Goal: Task Accomplishment & Management: Complete application form

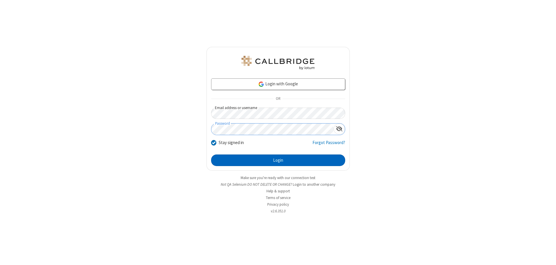
click at [278, 160] on button "Login" at bounding box center [278, 161] width 134 height 12
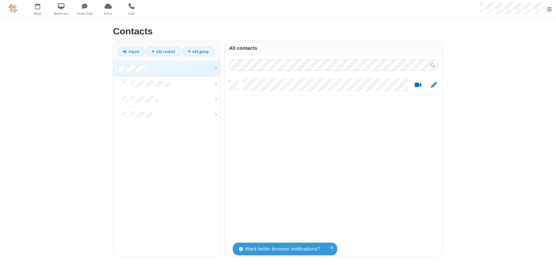
scroll to position [177, 214]
click at [166, 68] on link at bounding box center [166, 69] width 107 height 16
click at [163, 52] on link "Add contact" at bounding box center [163, 52] width 35 height 10
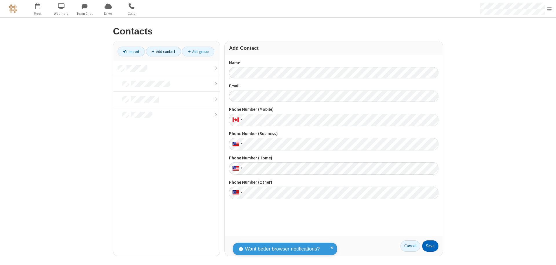
click at [430, 246] on button "Save" at bounding box center [430, 247] width 16 height 12
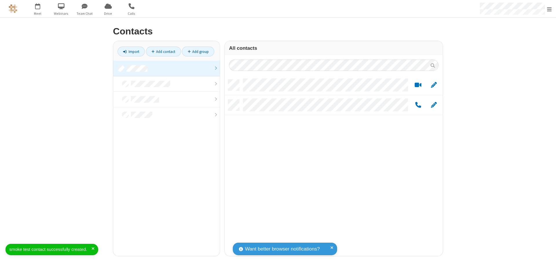
scroll to position [177, 214]
click at [163, 52] on link "Add contact" at bounding box center [163, 52] width 35 height 10
